Goal: Task Accomplishment & Management: Complete application form

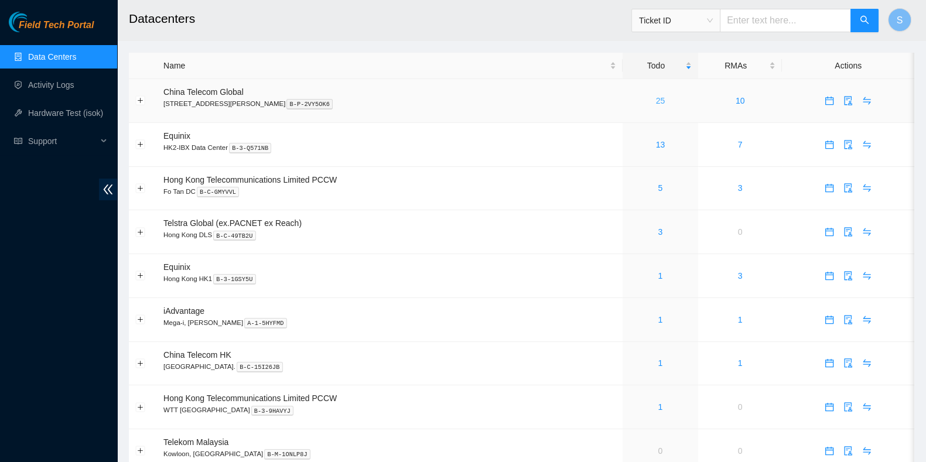
click at [656, 101] on link "25" at bounding box center [660, 100] width 9 height 9
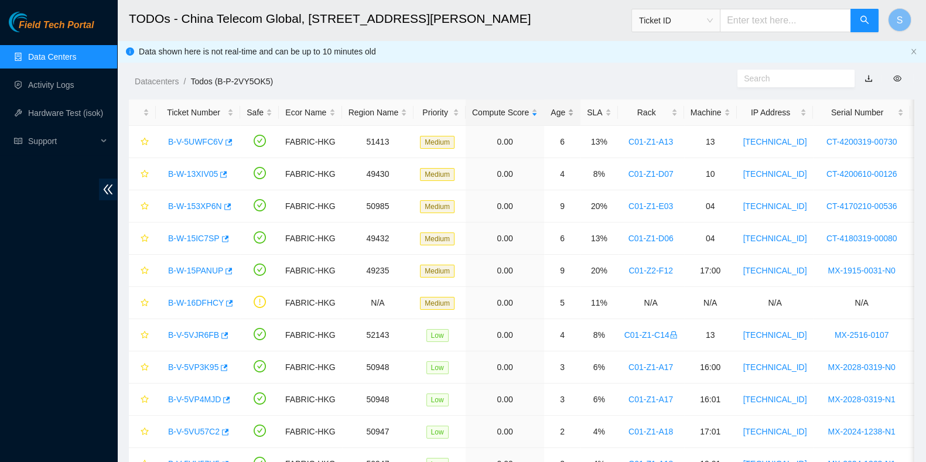
click at [587, 118] on div "SLA" at bounding box center [599, 112] width 24 height 13
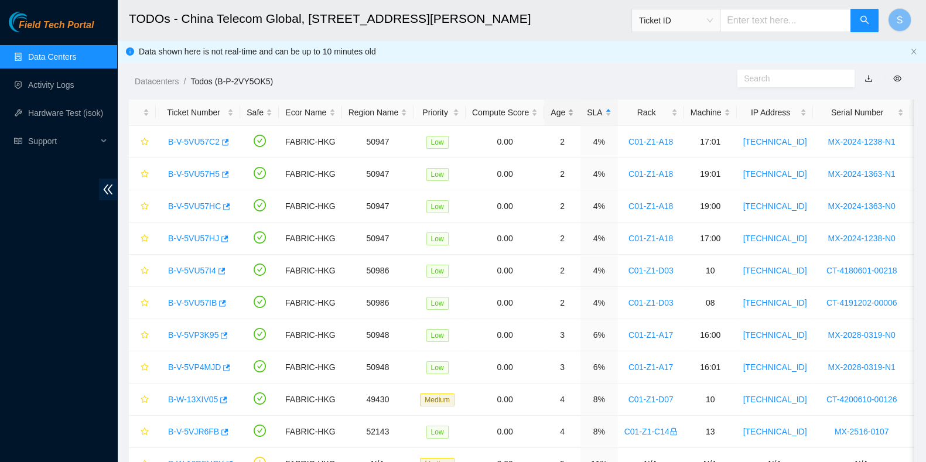
click at [565, 115] on div "Age" at bounding box center [561, 112] width 23 height 13
click at [562, 115] on div "Age" at bounding box center [561, 112] width 23 height 13
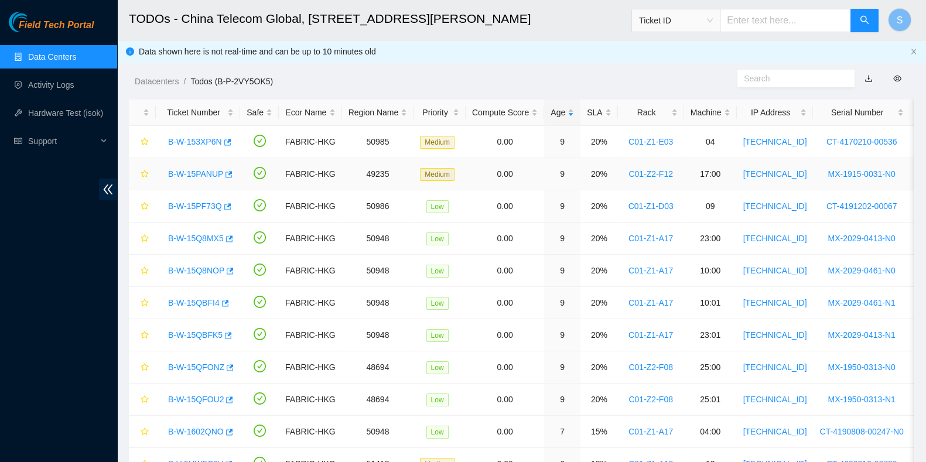
click at [186, 169] on link "B-W-15PANUP" at bounding box center [195, 173] width 55 height 9
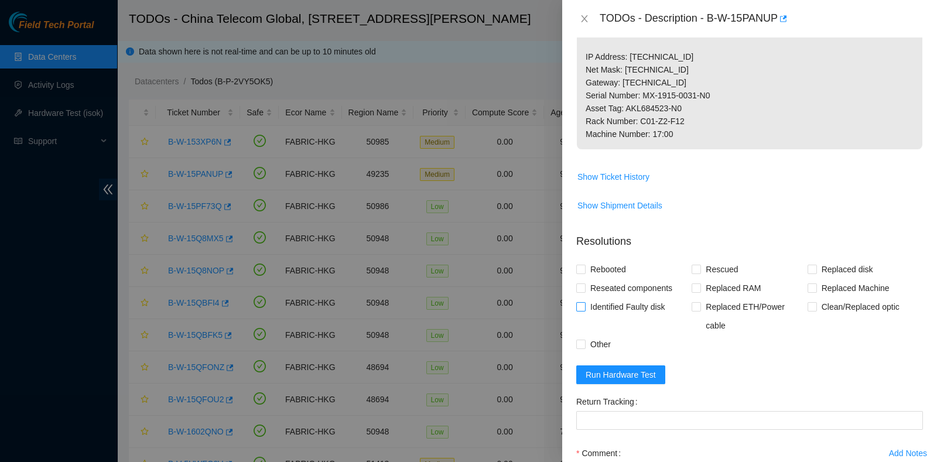
scroll to position [292, 0]
click at [624, 379] on span "Run Hardware Test" at bounding box center [621, 373] width 70 height 13
click at [591, 296] on span "Reseated components" at bounding box center [631, 286] width 91 height 19
click at [584, 290] on input "Reseated components" at bounding box center [580, 286] width 8 height 8
checkbox input "true"
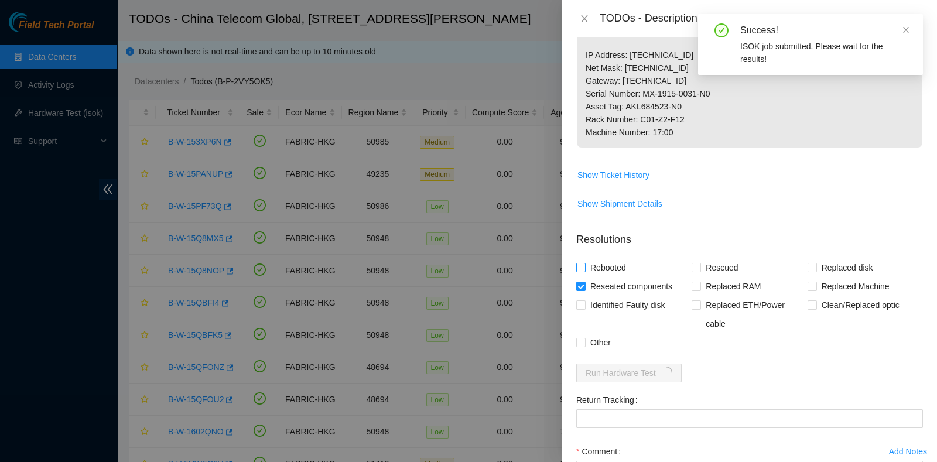
click at [597, 277] on span "Rebooted" at bounding box center [608, 267] width 45 height 19
click at [584, 271] on input "Rebooted" at bounding box center [580, 267] width 8 height 8
checkbox input "true"
click at [703, 277] on span "Rescued" at bounding box center [722, 267] width 42 height 19
click at [700, 271] on input "Rescued" at bounding box center [696, 267] width 8 height 8
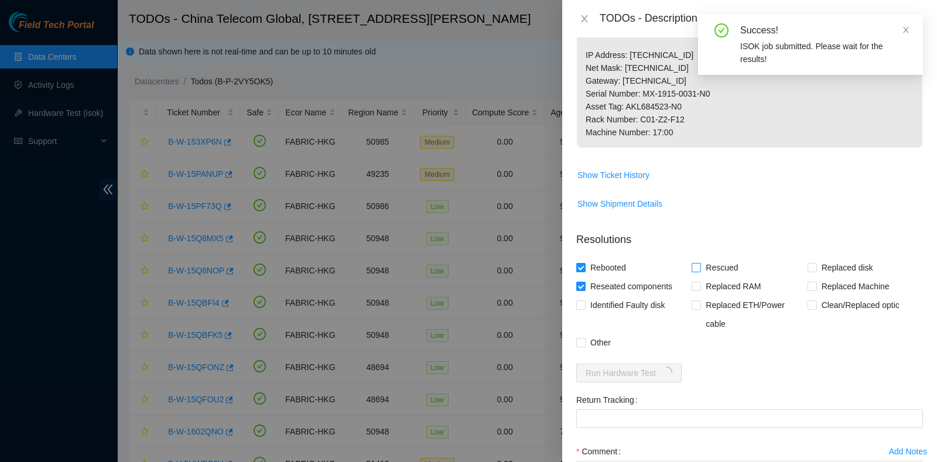
checkbox input "true"
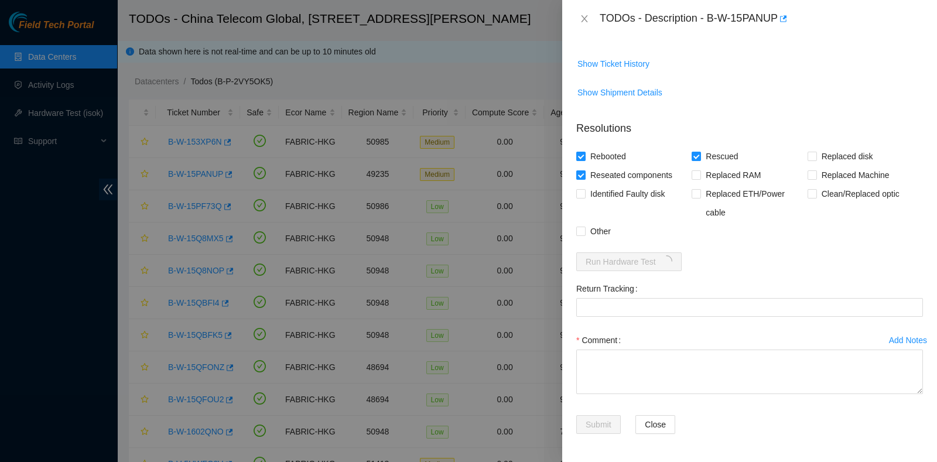
click at [658, 396] on div "Comment" at bounding box center [749, 366] width 347 height 70
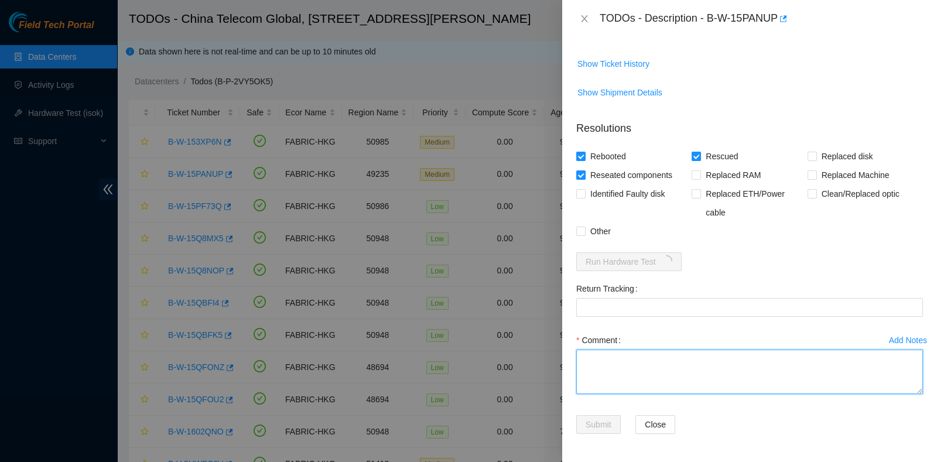
click at [648, 361] on textarea "Comment" at bounding box center [749, 372] width 347 height 45
type textarea "pass ok"
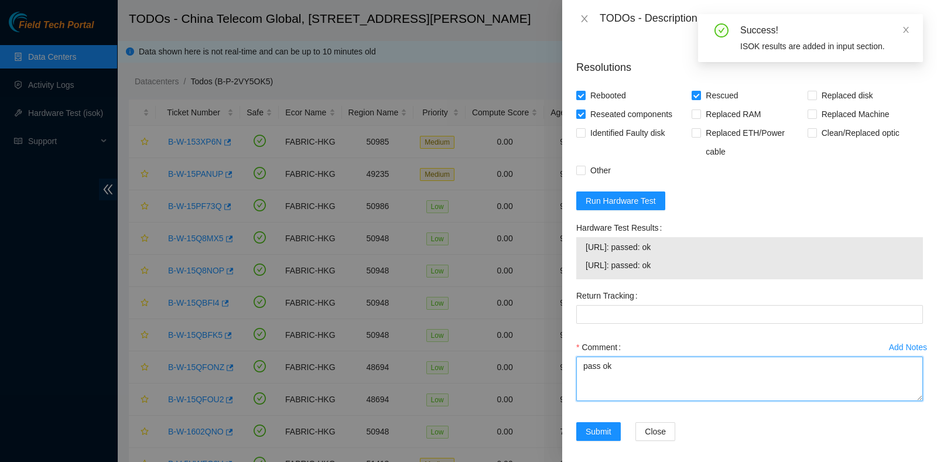
scroll to position [521, 0]
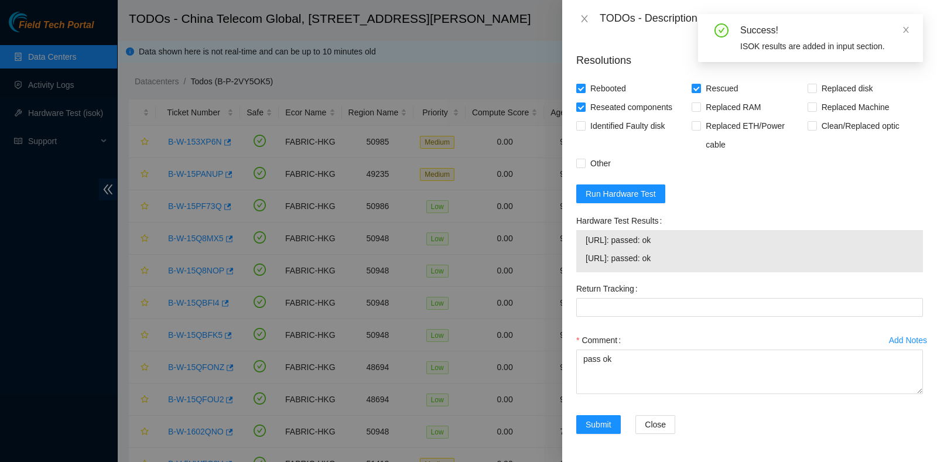
click at [603, 412] on div "Add Notes Comment pass ok" at bounding box center [750, 373] width 356 height 84
click at [603, 423] on span "Submit" at bounding box center [599, 424] width 26 height 13
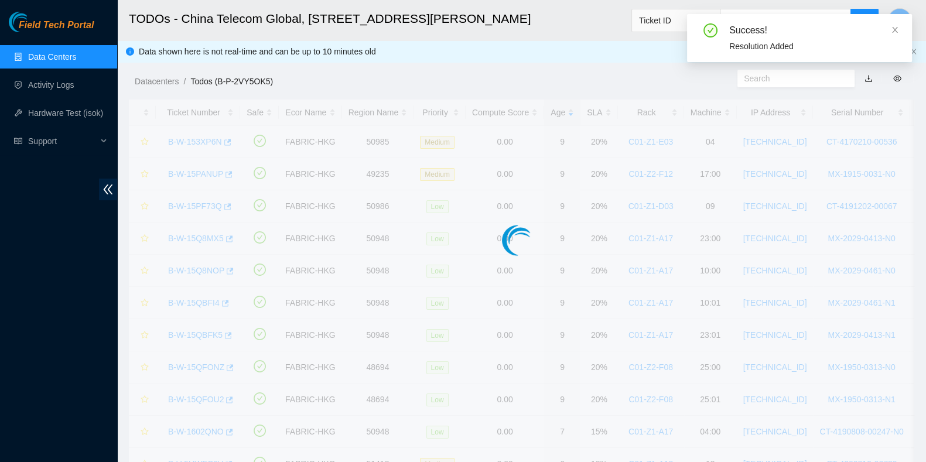
scroll to position [316, 0]
